Goal: Task Accomplishment & Management: Manage account settings

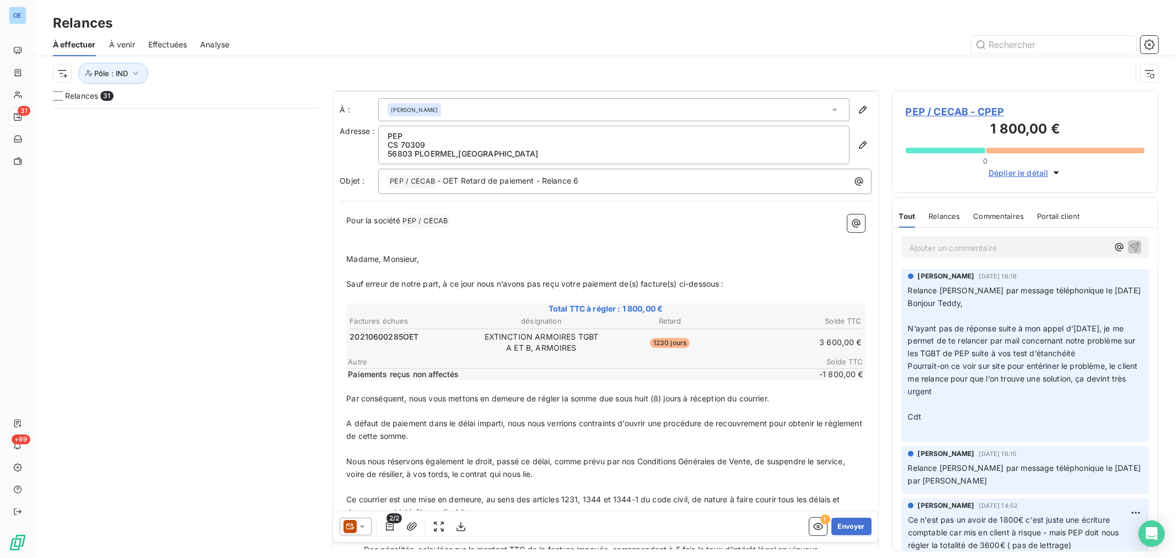
scroll to position [123, 0]
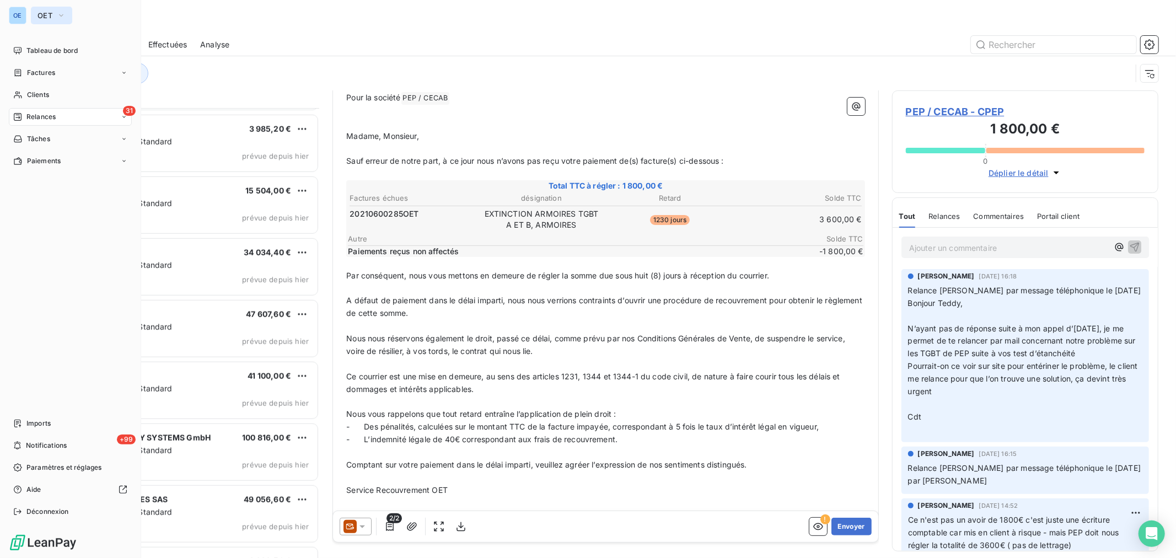
click at [61, 14] on icon "button" at bounding box center [61, 15] width 9 height 11
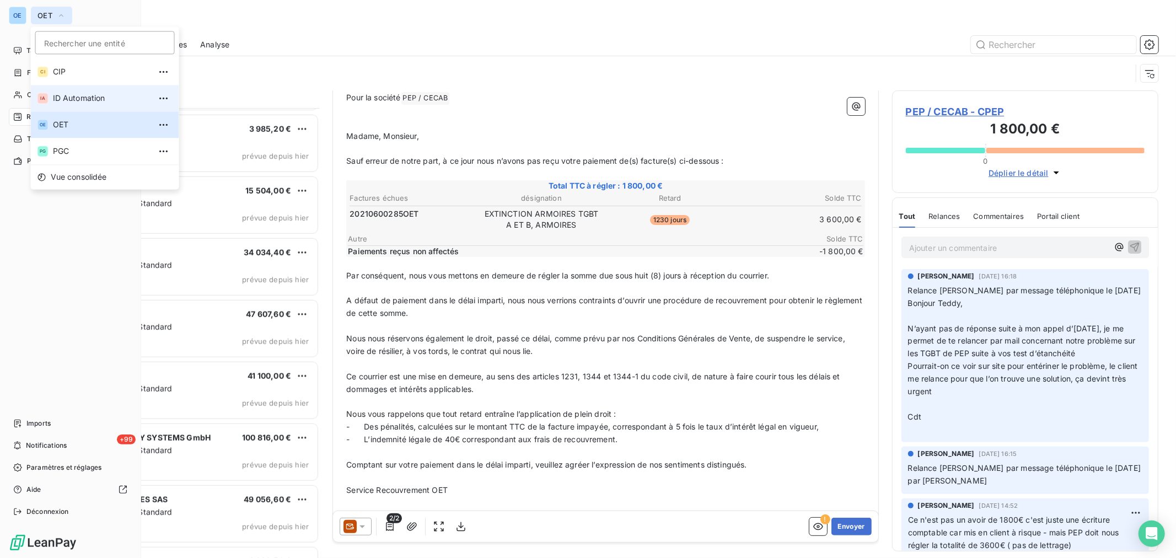
click at [80, 95] on span "ID Automation" at bounding box center [102, 98] width 98 height 11
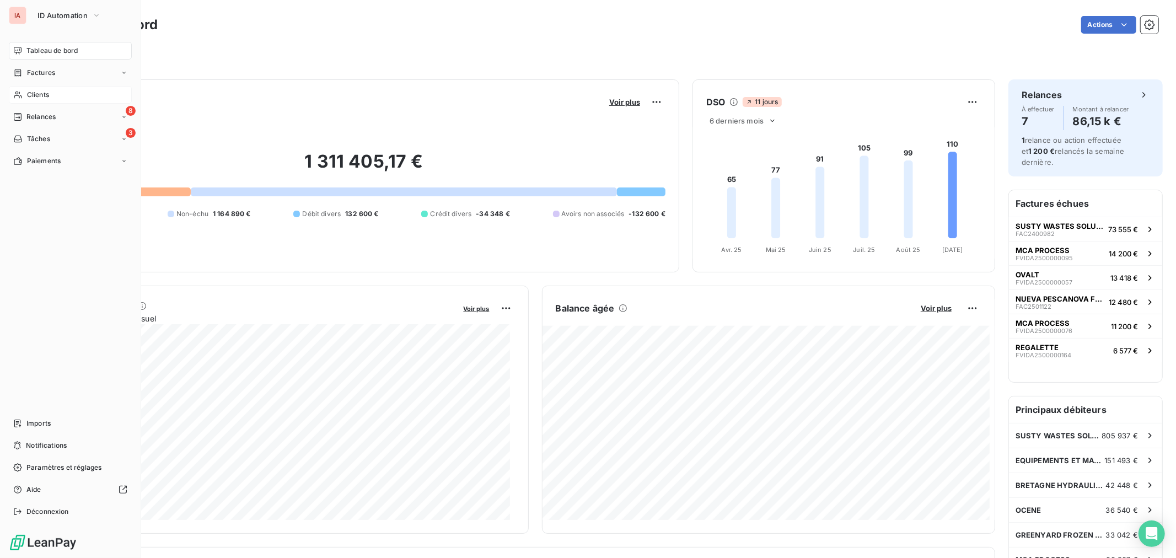
click at [53, 97] on div "Clients" at bounding box center [70, 95] width 123 height 18
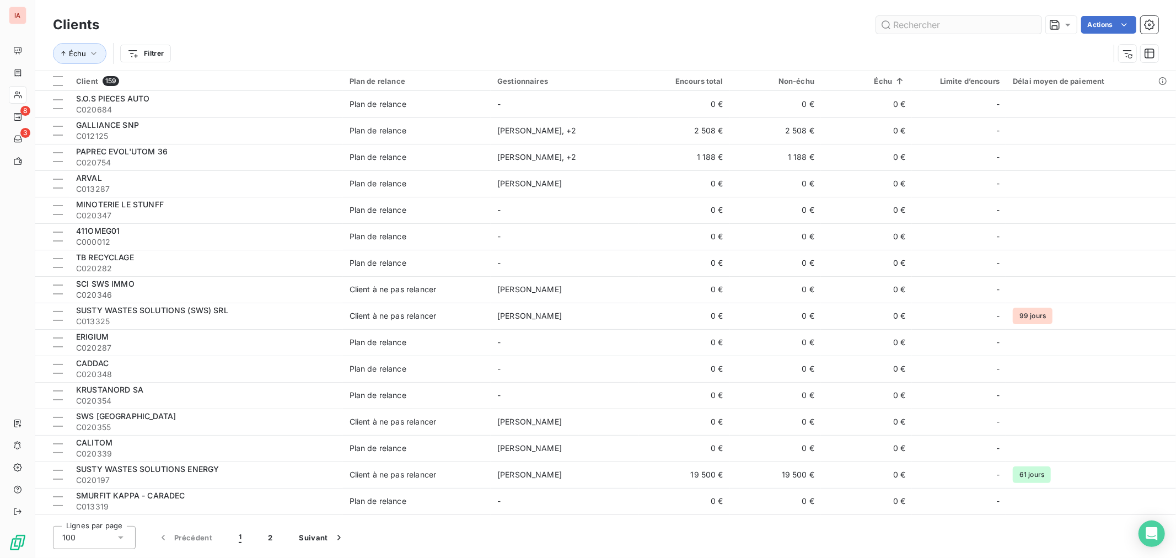
click at [924, 25] on input "text" at bounding box center [958, 25] width 165 height 18
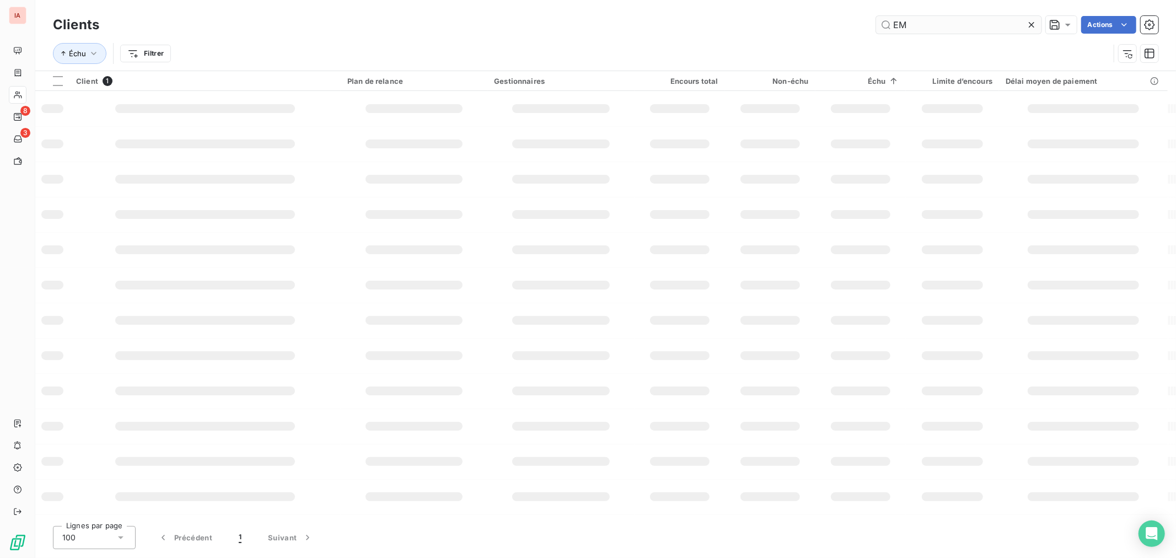
type input "E"
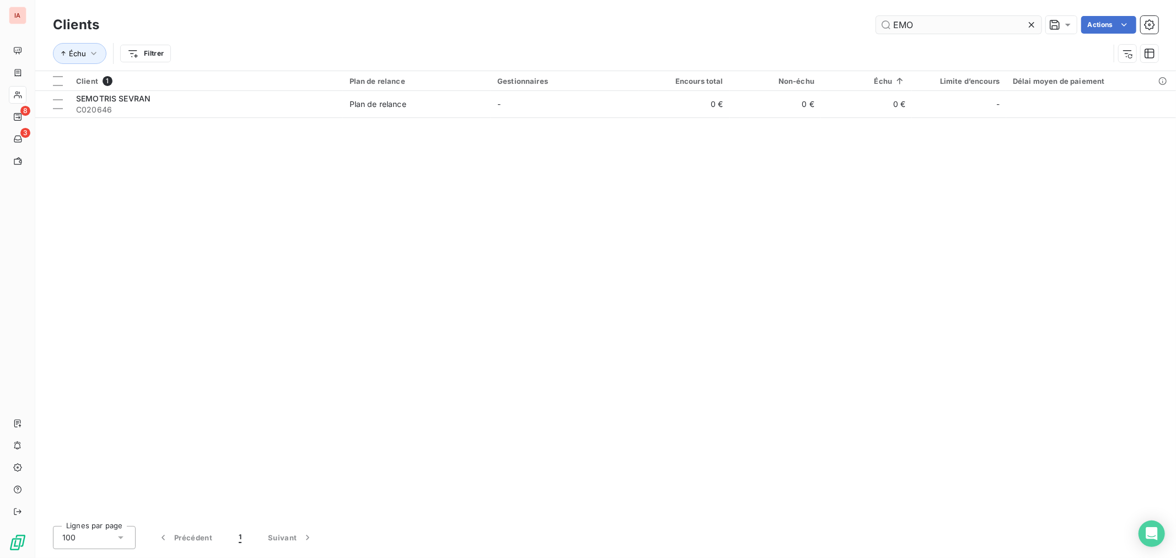
type input "EMO"
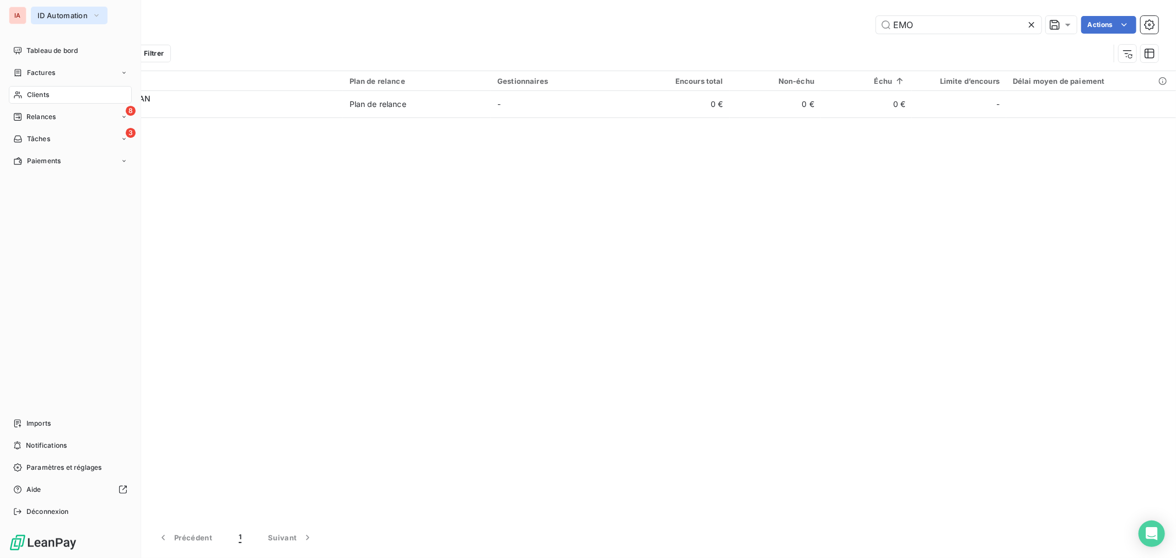
click at [95, 18] on icon "button" at bounding box center [96, 15] width 9 height 11
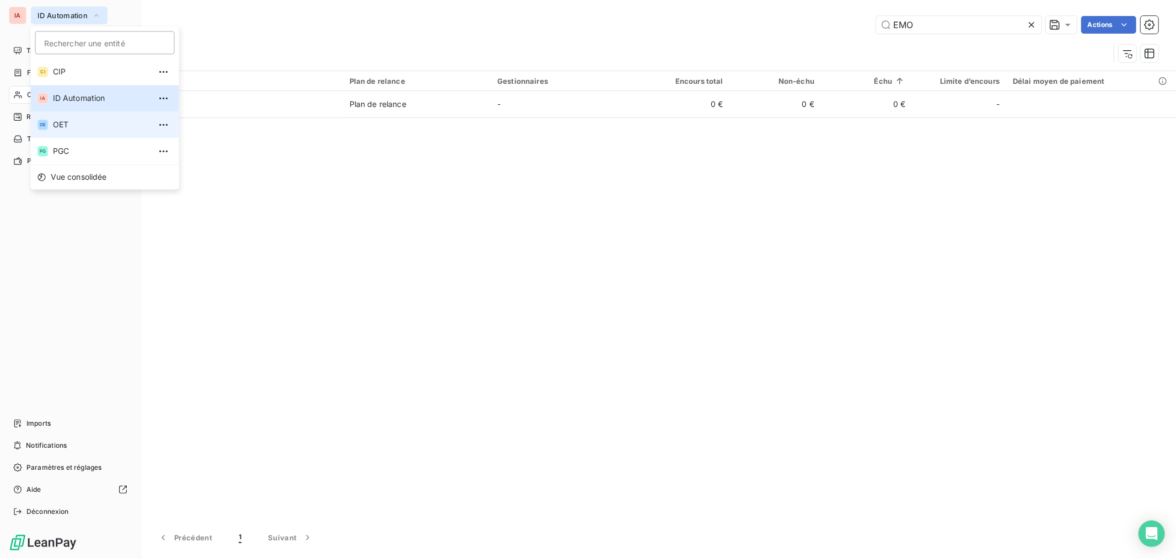
click at [72, 123] on span "OET" at bounding box center [102, 124] width 98 height 11
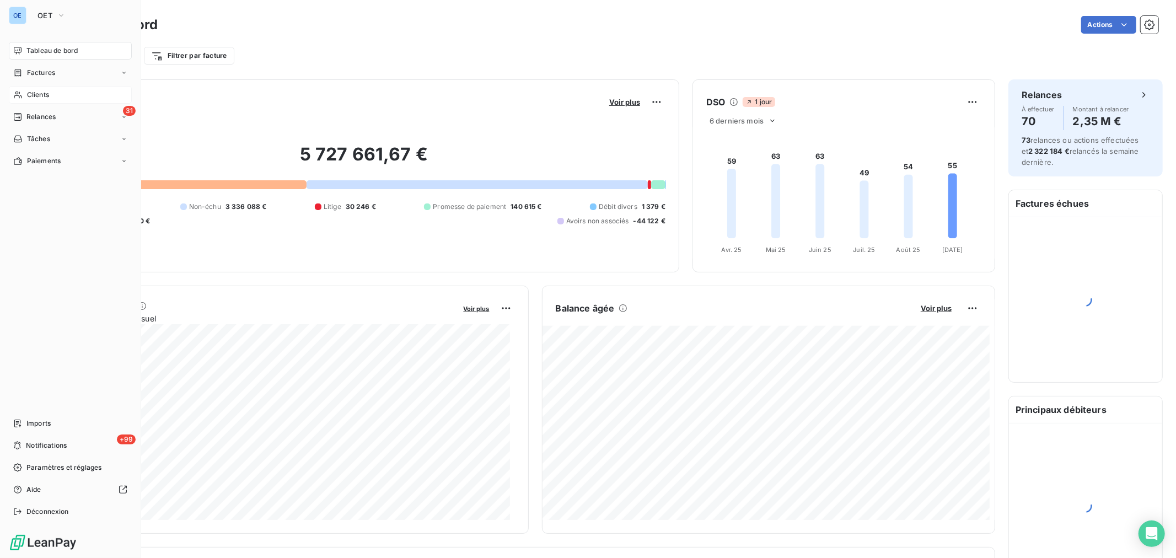
click at [59, 97] on div "Clients" at bounding box center [70, 95] width 123 height 18
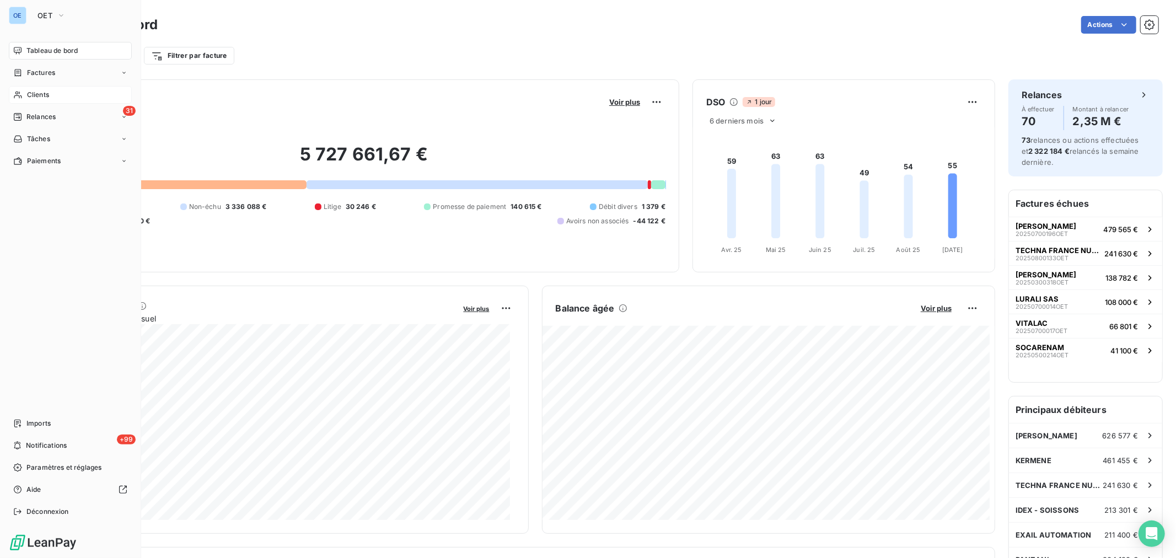
click at [59, 97] on div "Clients" at bounding box center [70, 95] width 123 height 18
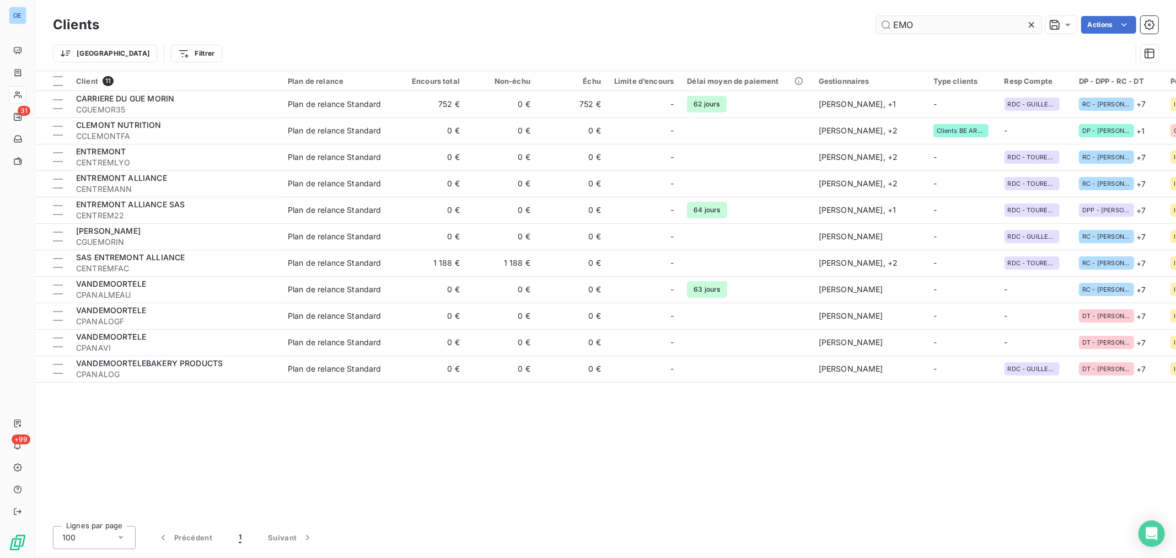
drag, startPoint x: 922, startPoint y: 19, endPoint x: 875, endPoint y: 24, distance: 47.2
click at [876, 24] on input "EMO" at bounding box center [958, 25] width 165 height 18
drag, startPoint x: 875, startPoint y: 24, endPoint x: 901, endPoint y: 25, distance: 25.9
click at [877, 24] on input "EMO" at bounding box center [958, 25] width 165 height 18
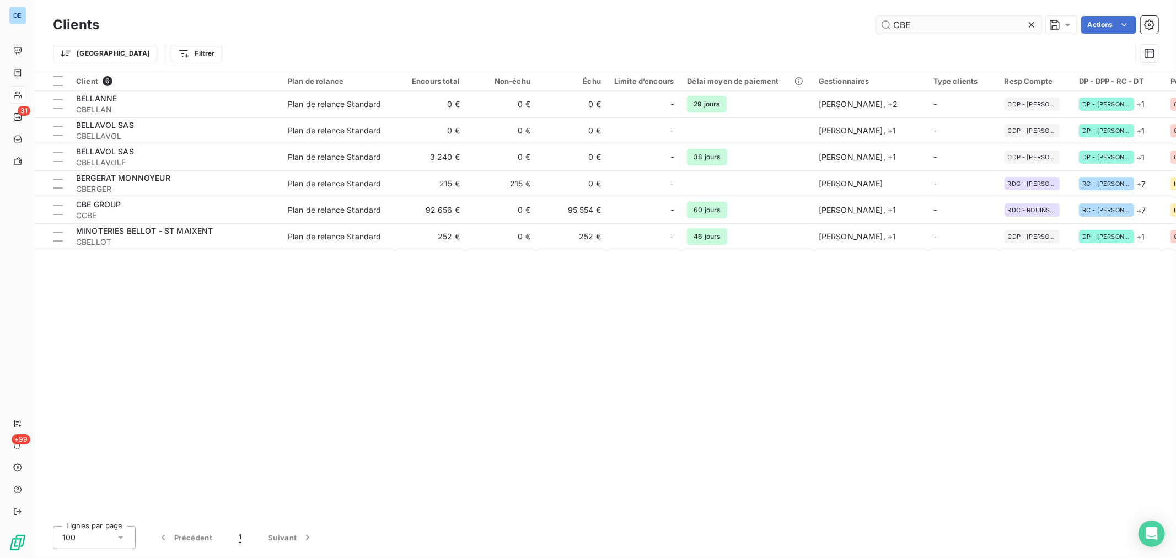
type input "CBE"
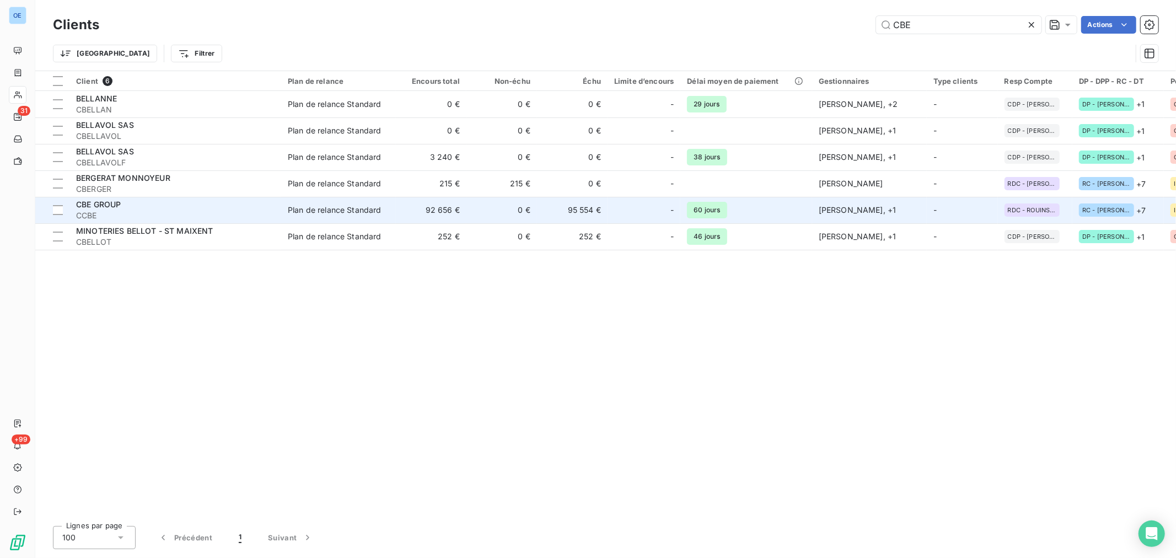
click at [632, 208] on div "-" at bounding box center [644, 210] width 60 height 18
